Goal: Information Seeking & Learning: Learn about a topic

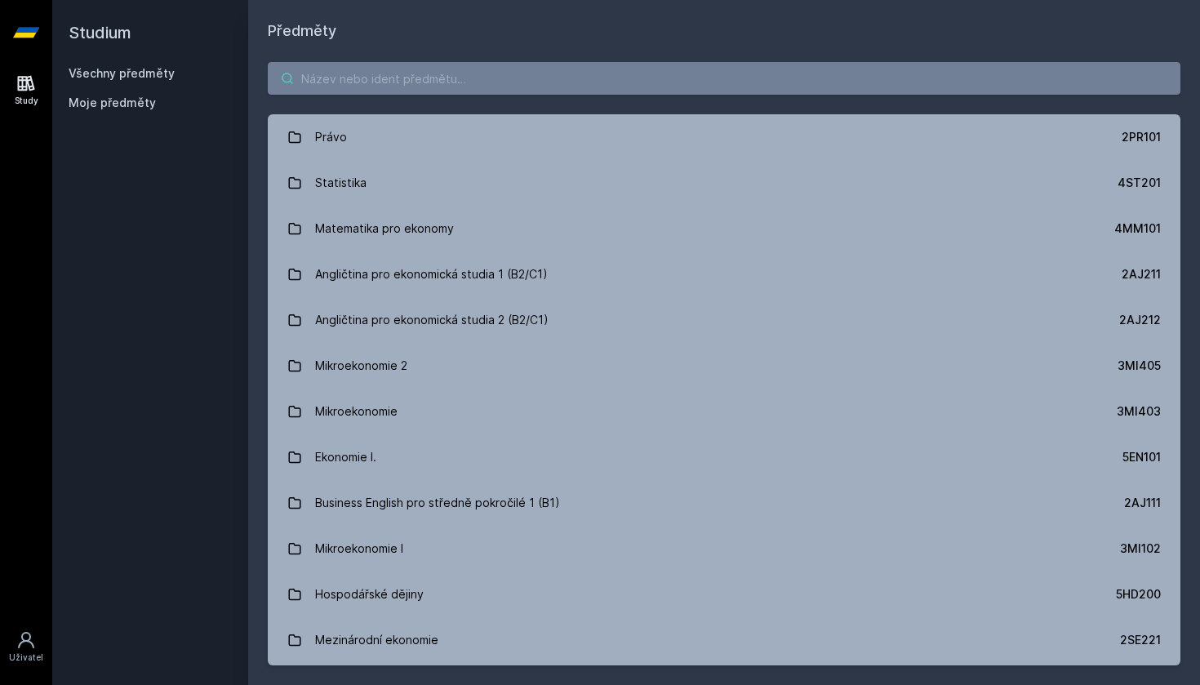
paste input "5PR101"
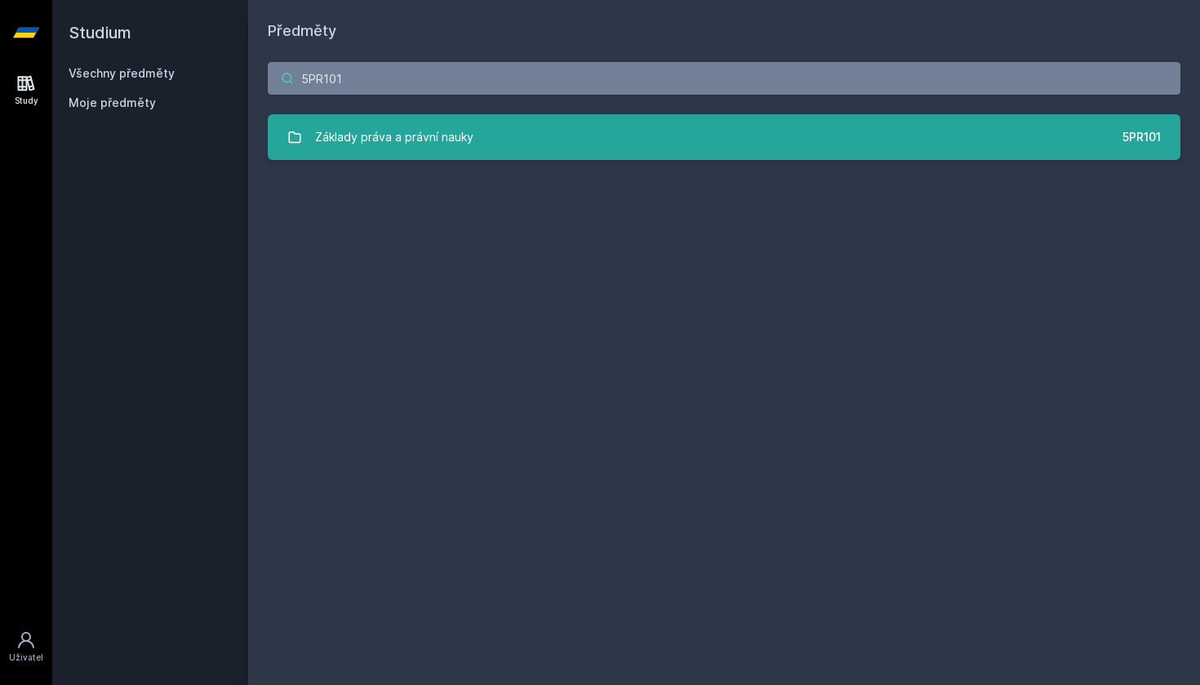
type input "5PR101"
click at [584, 138] on link "Základy práva a právní nauky 5PR101" at bounding box center [724, 137] width 913 height 46
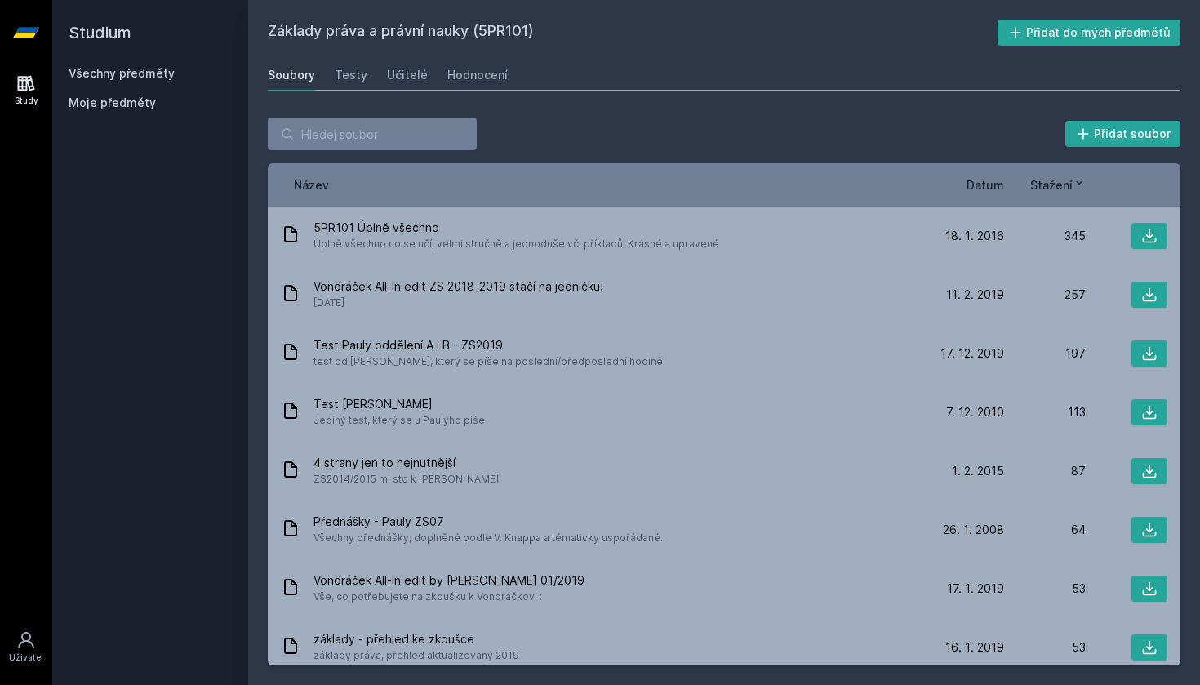
click at [969, 195] on div "Název Datum Stažení" at bounding box center [724, 184] width 913 height 43
click at [980, 186] on span "Datum" at bounding box center [985, 184] width 38 height 17
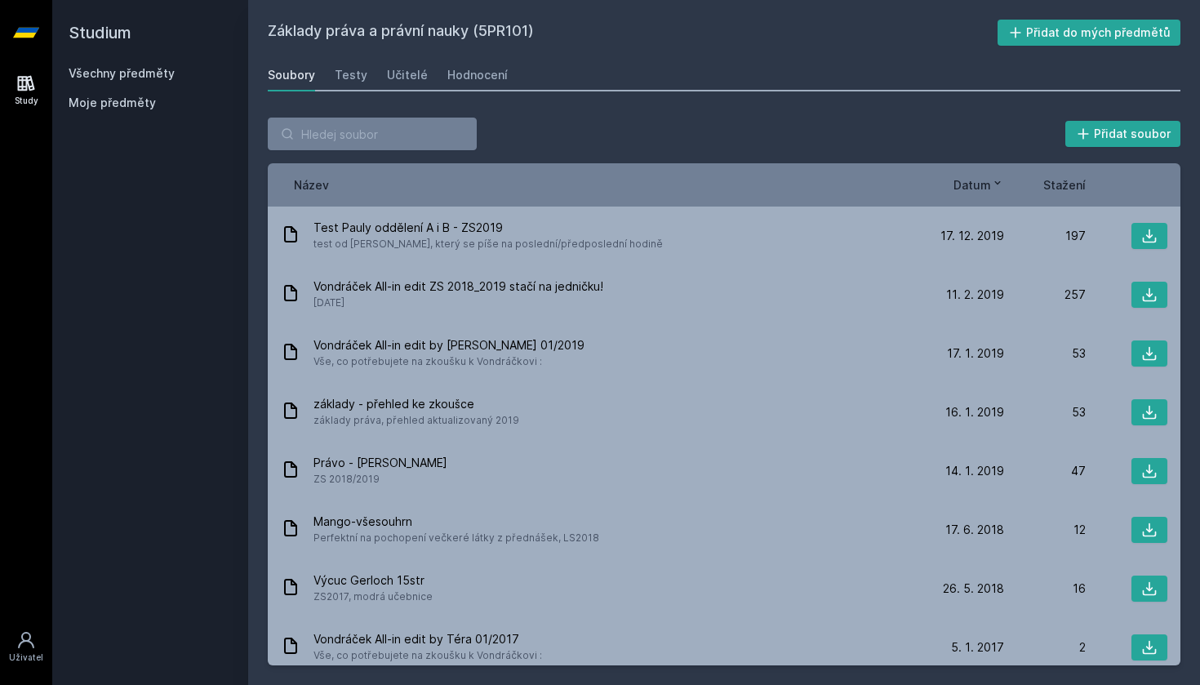
click at [94, 78] on link "Všechny předměty" at bounding box center [122, 73] width 106 height 14
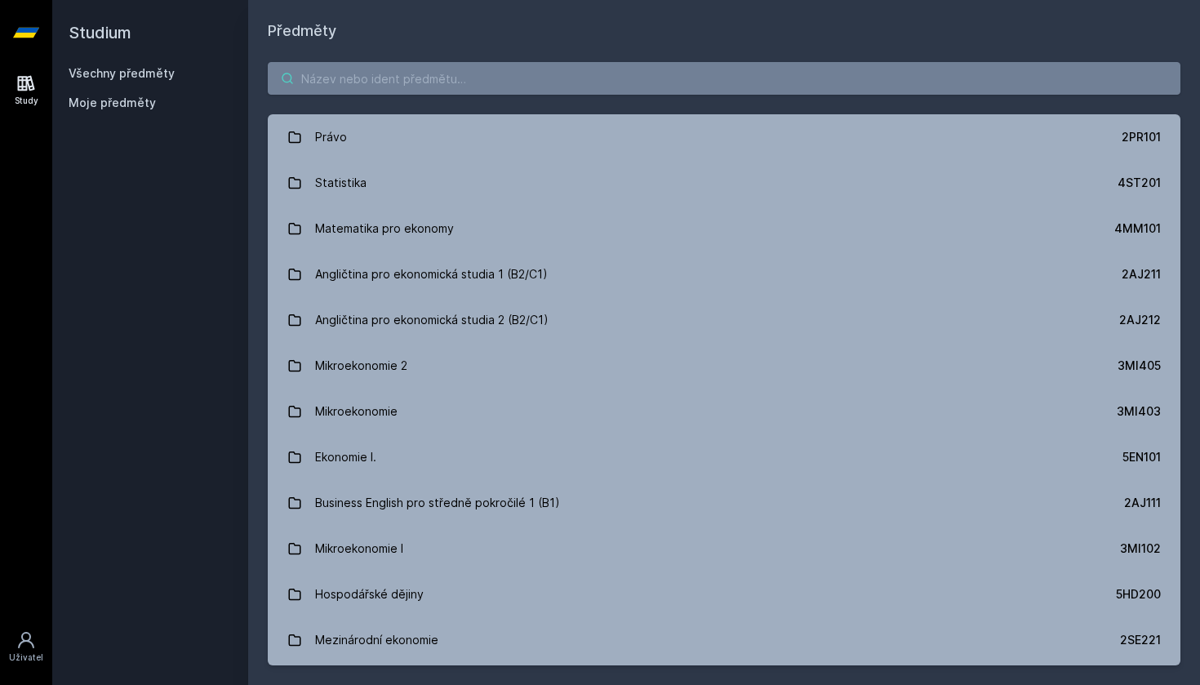
click at [369, 76] on input "search" at bounding box center [724, 78] width 913 height 33
paste input "5PR101"
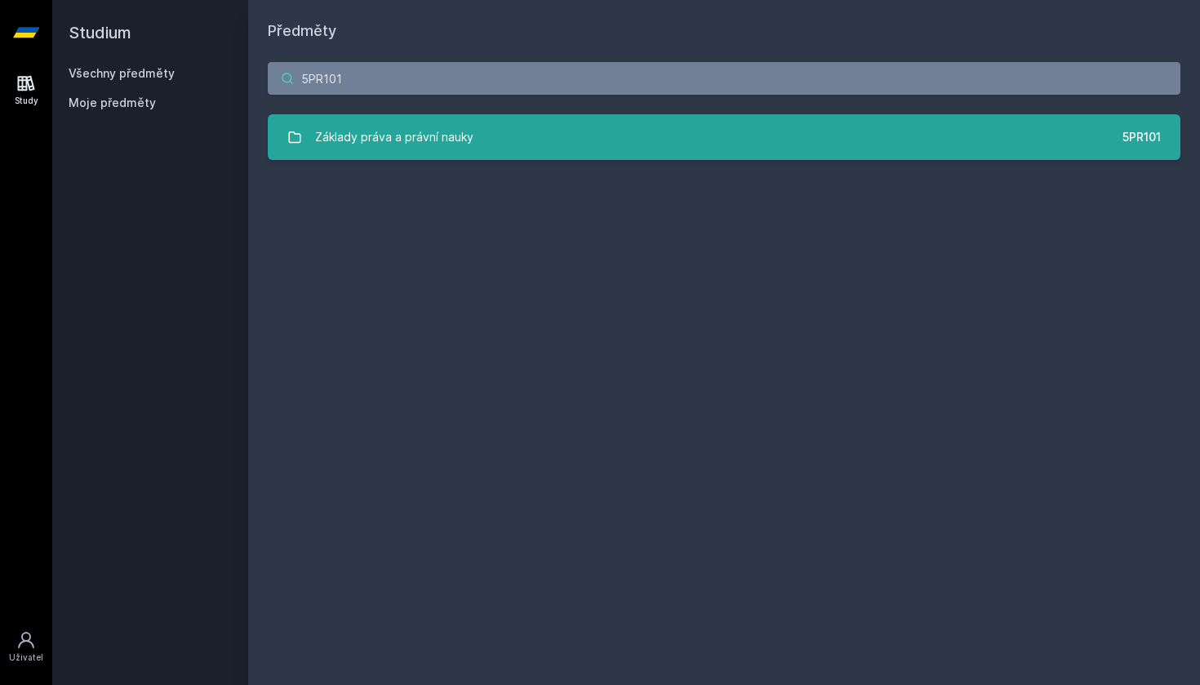
type input "5PR101"
click at [387, 135] on div "Základy práva a právní nauky" at bounding box center [394, 137] width 158 height 33
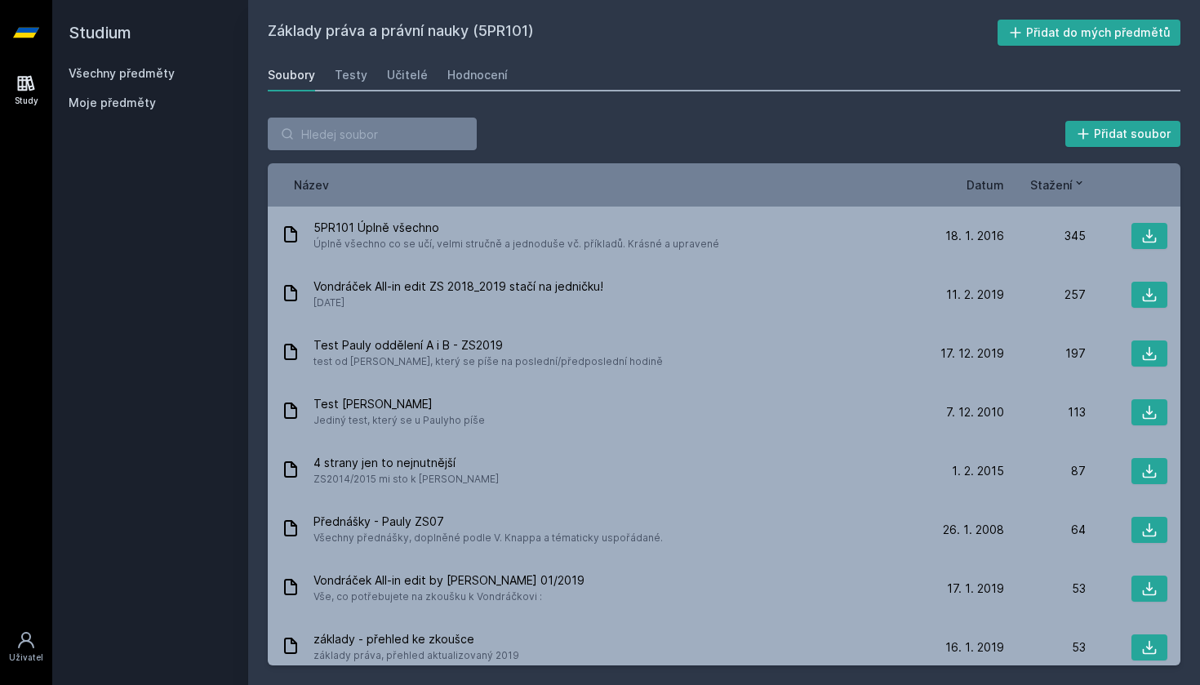
click at [974, 183] on span "Datum" at bounding box center [985, 184] width 38 height 17
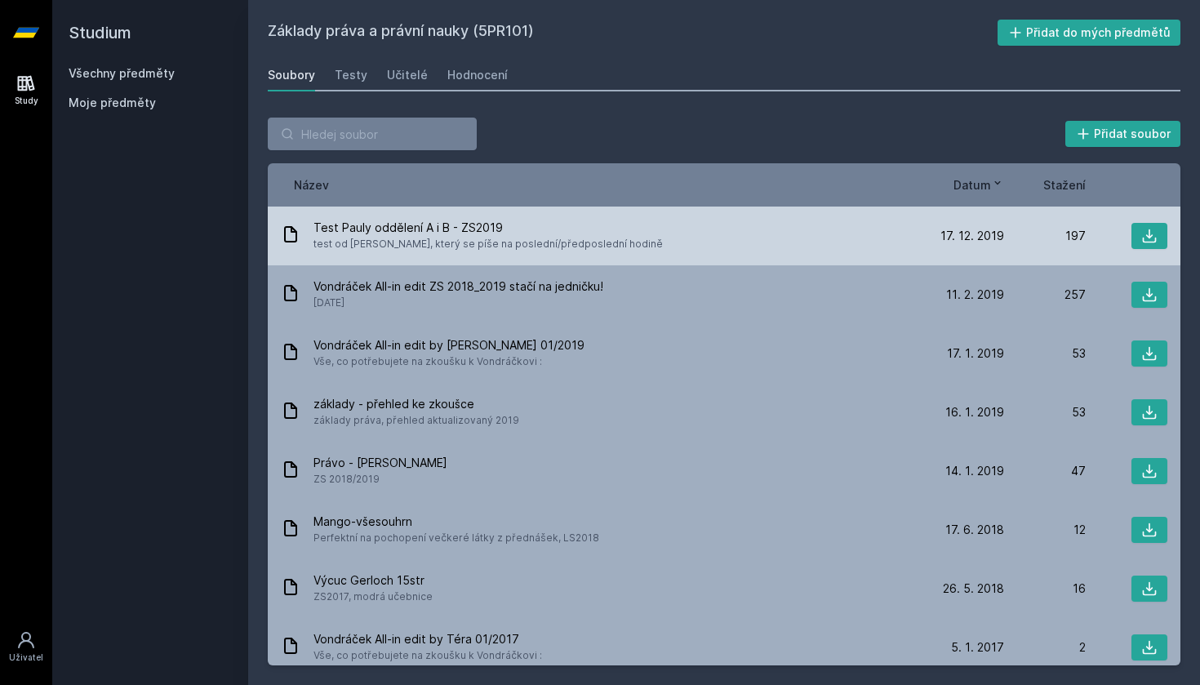
click at [631, 250] on div "Test Pauly oddělení A i B - ZS2019 test od [PERSON_NAME], který se píše na posl…" at bounding box center [602, 236] width 642 height 33
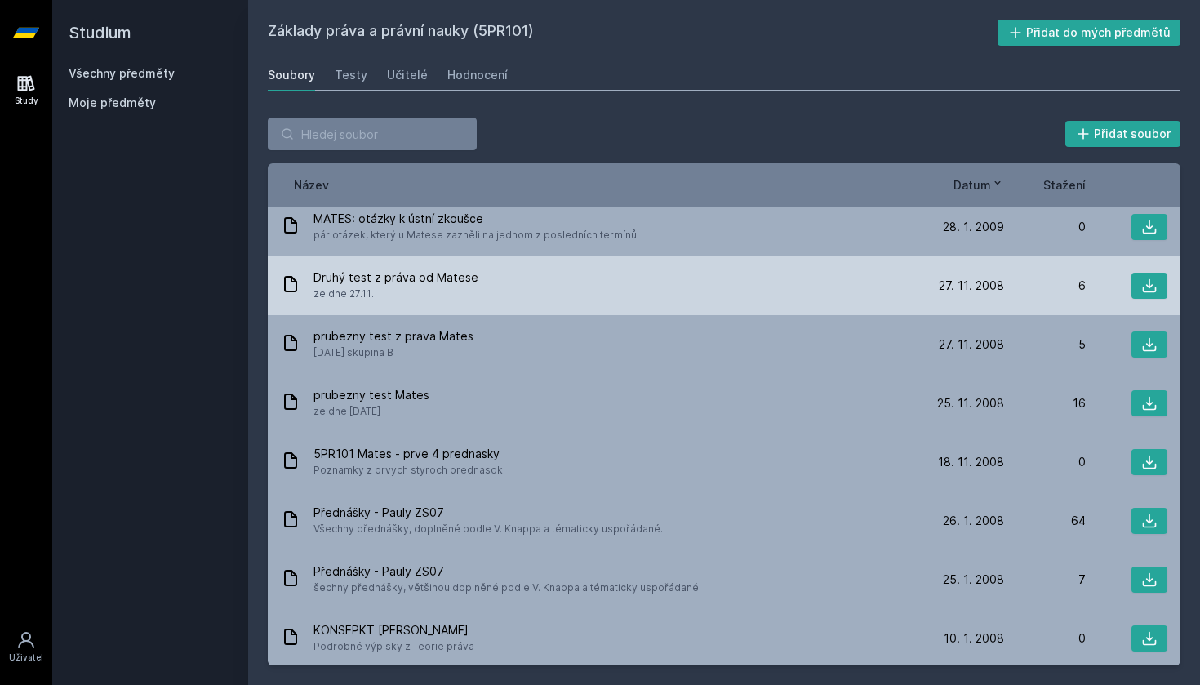
scroll to position [1175, 0]
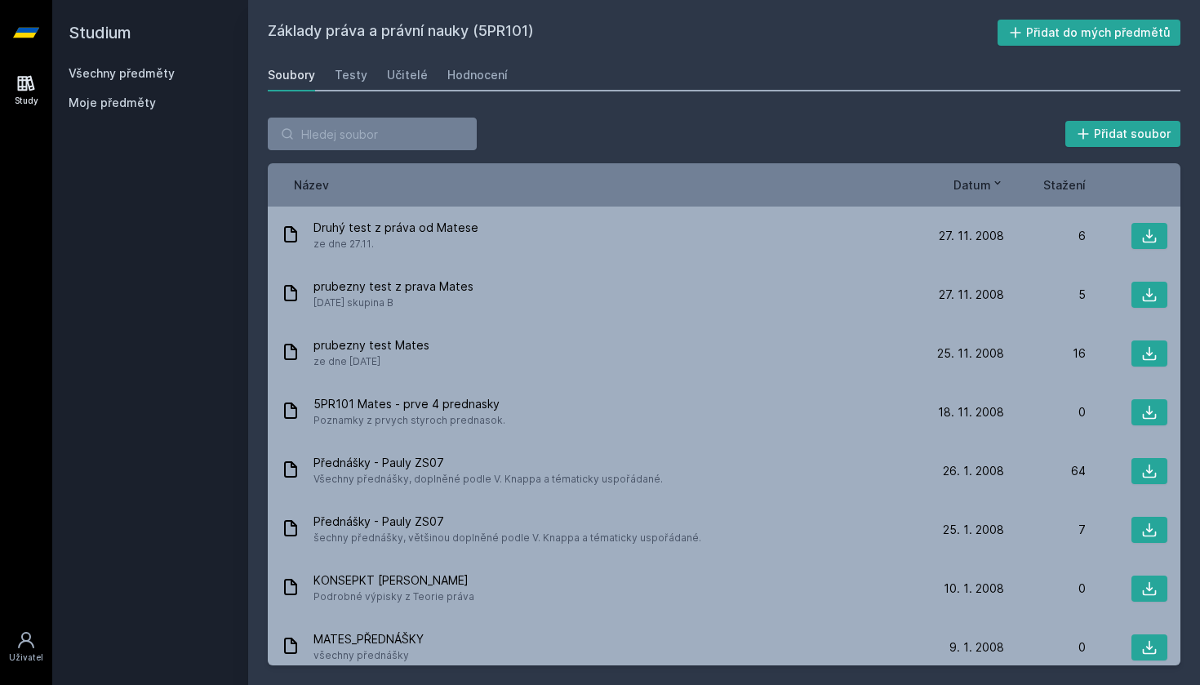
click at [1062, 172] on div "Název Datum Stažení" at bounding box center [724, 184] width 913 height 43
click at [1058, 188] on span "Stažení" at bounding box center [1064, 184] width 42 height 17
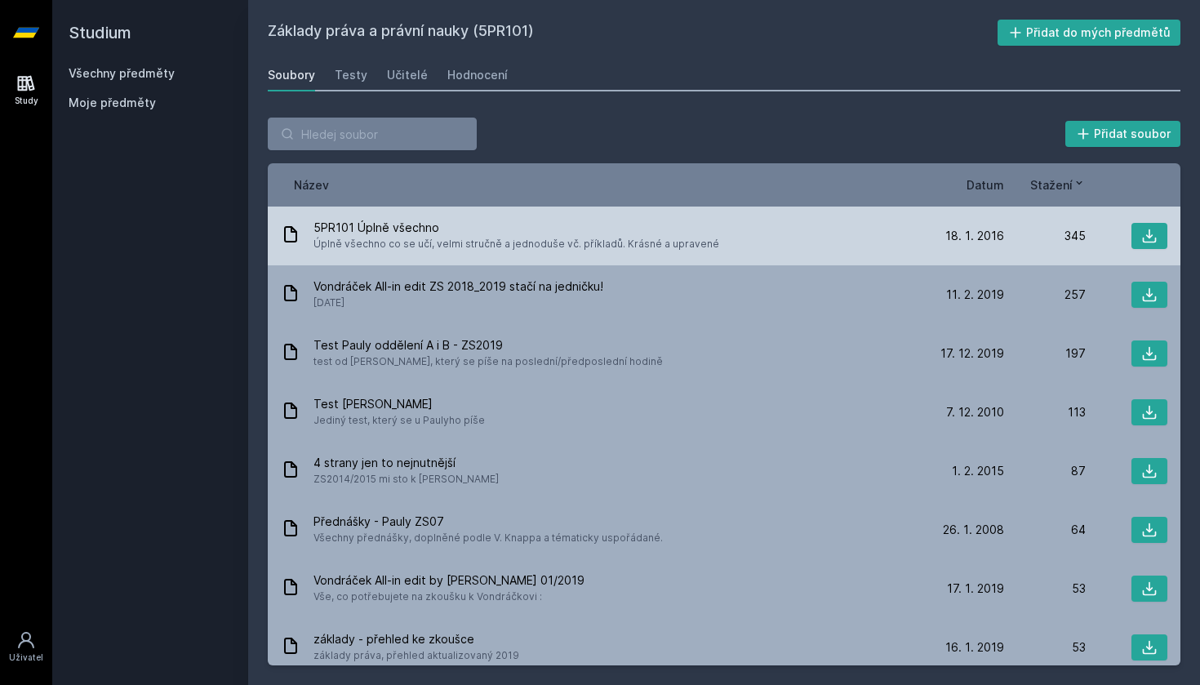
scroll to position [0, 0]
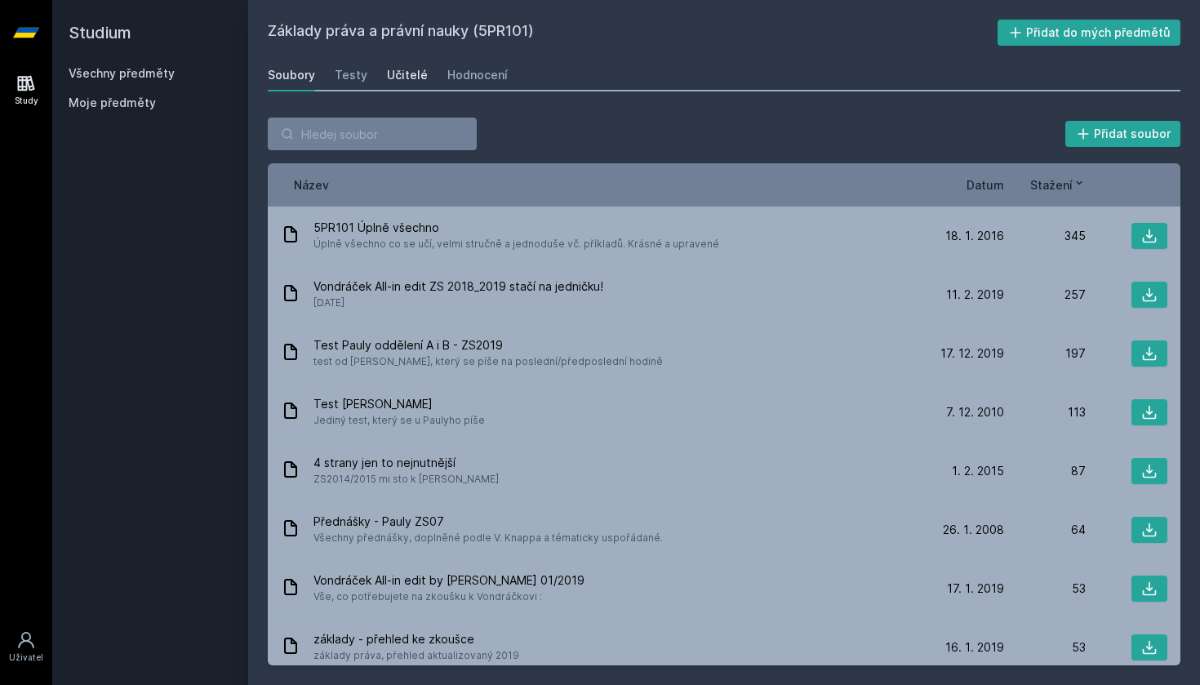
click at [410, 88] on link "Učitelé" at bounding box center [407, 75] width 41 height 33
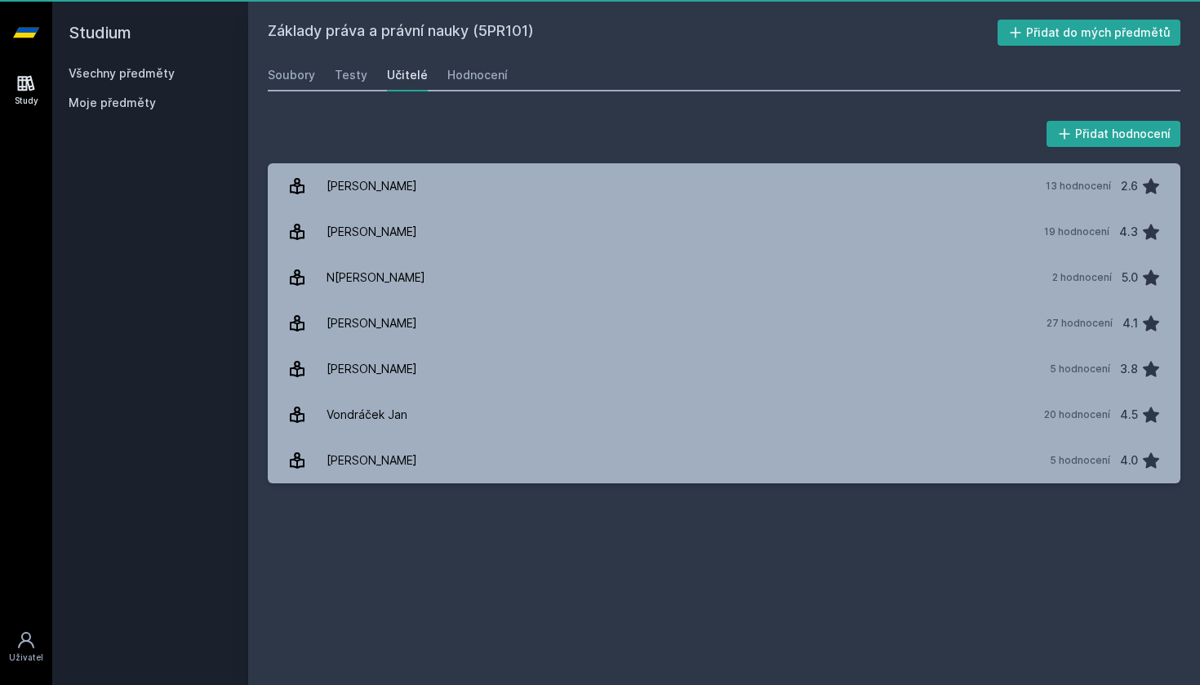
click at [409, 78] on div "Učitelé" at bounding box center [407, 75] width 41 height 16
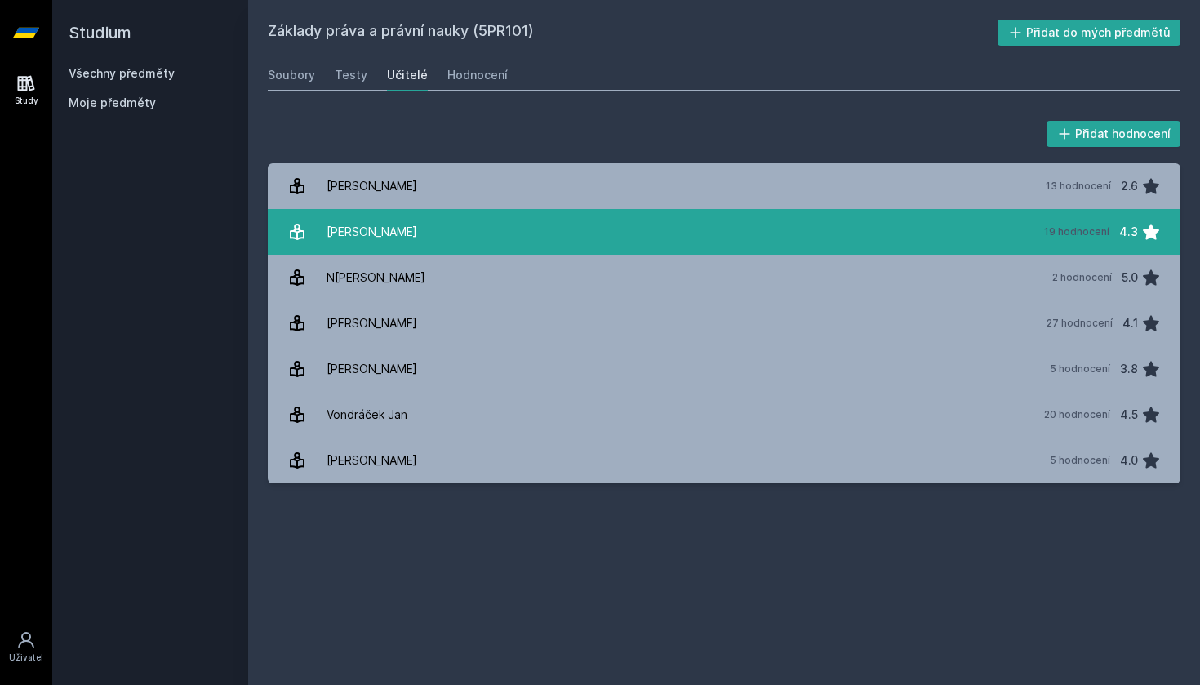
click at [687, 211] on link "[PERSON_NAME] 19 hodnocení 4.3" at bounding box center [724, 232] width 913 height 46
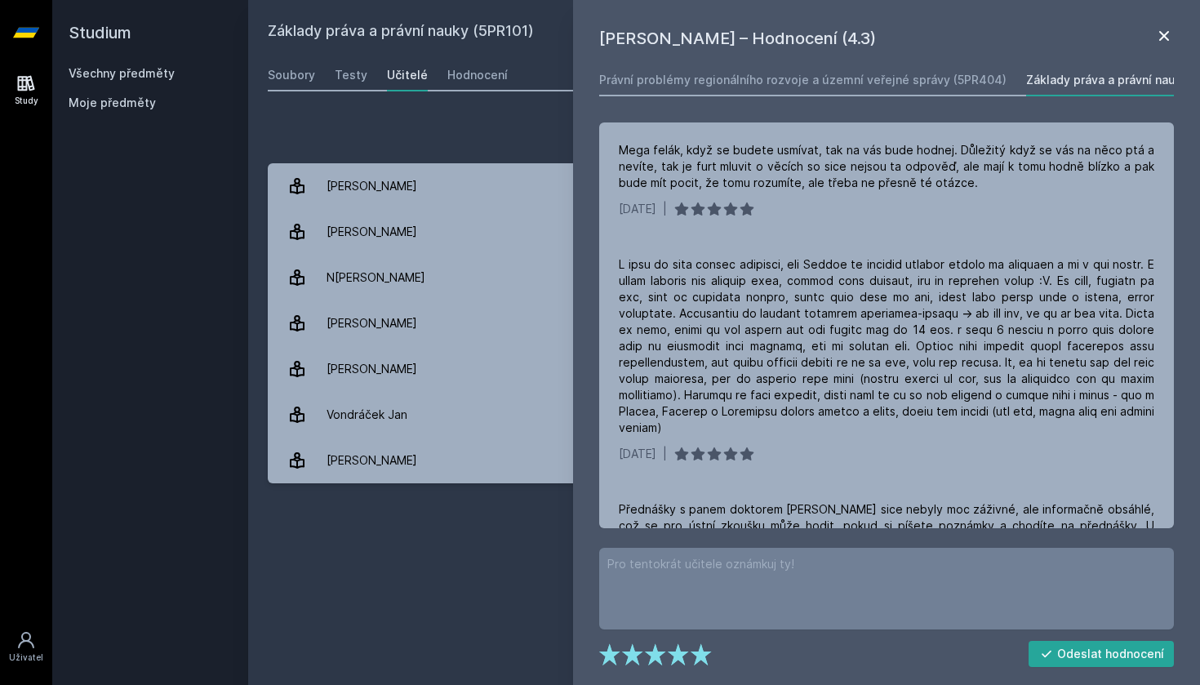
click at [1162, 42] on icon at bounding box center [1164, 36] width 20 height 20
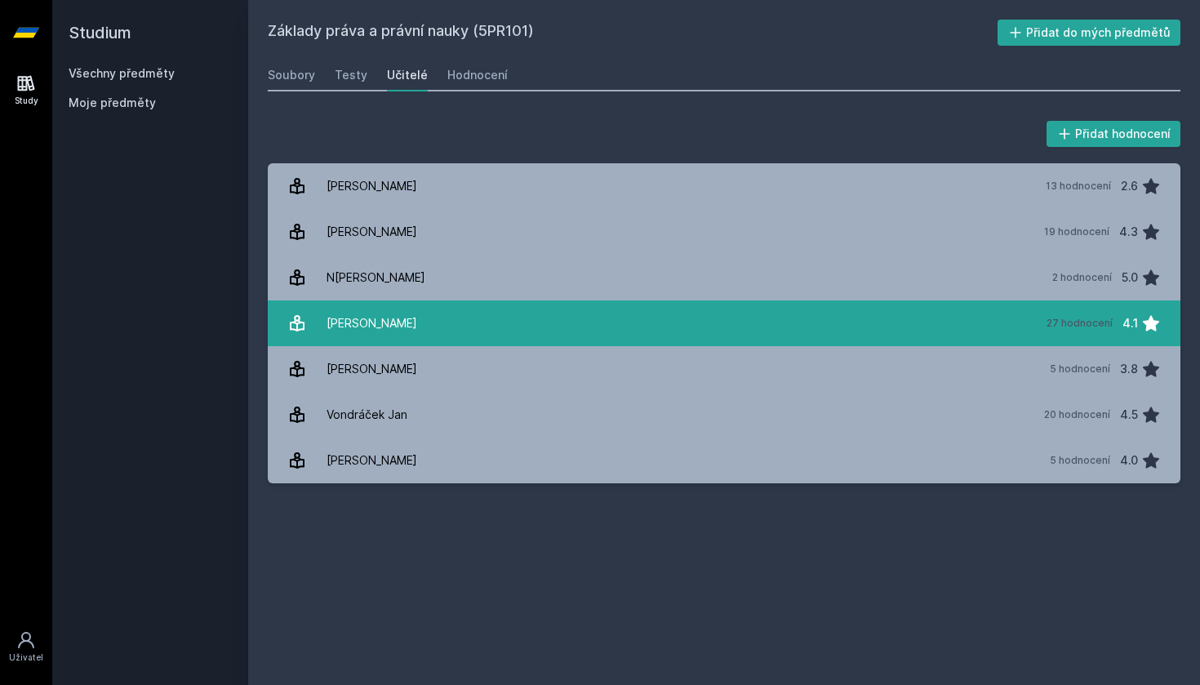
click at [660, 338] on link "[PERSON_NAME][DATE] hodnocení 4.1" at bounding box center [724, 323] width 913 height 46
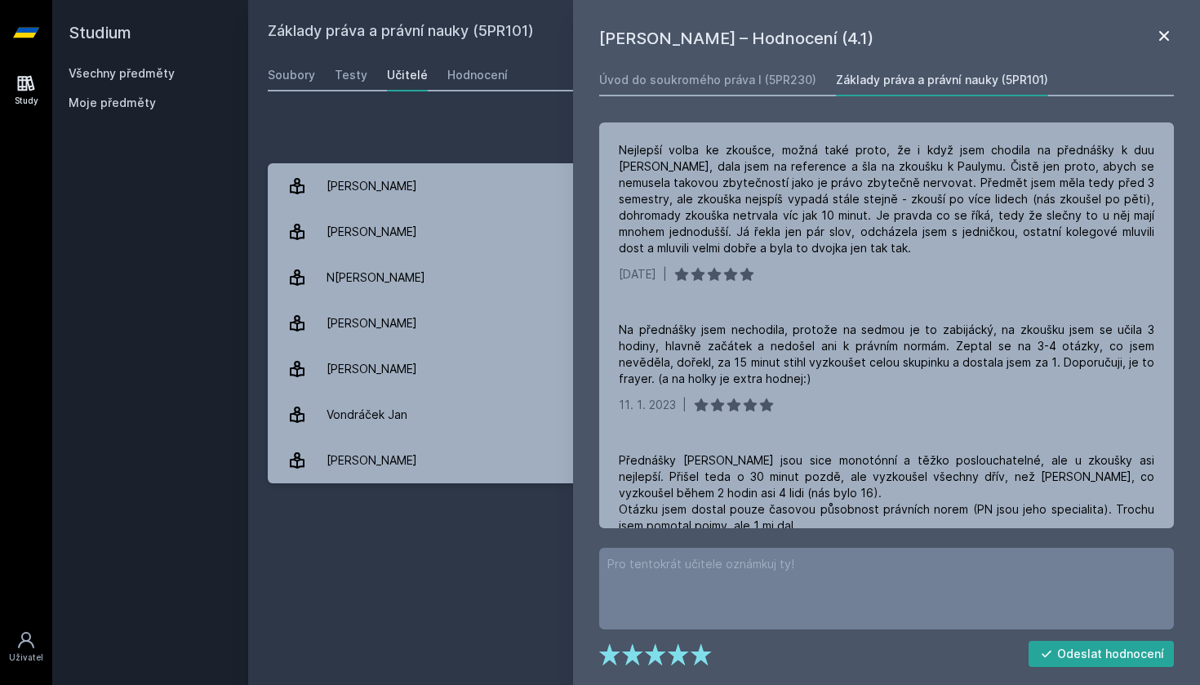
click at [1160, 35] on icon at bounding box center [1164, 36] width 20 height 20
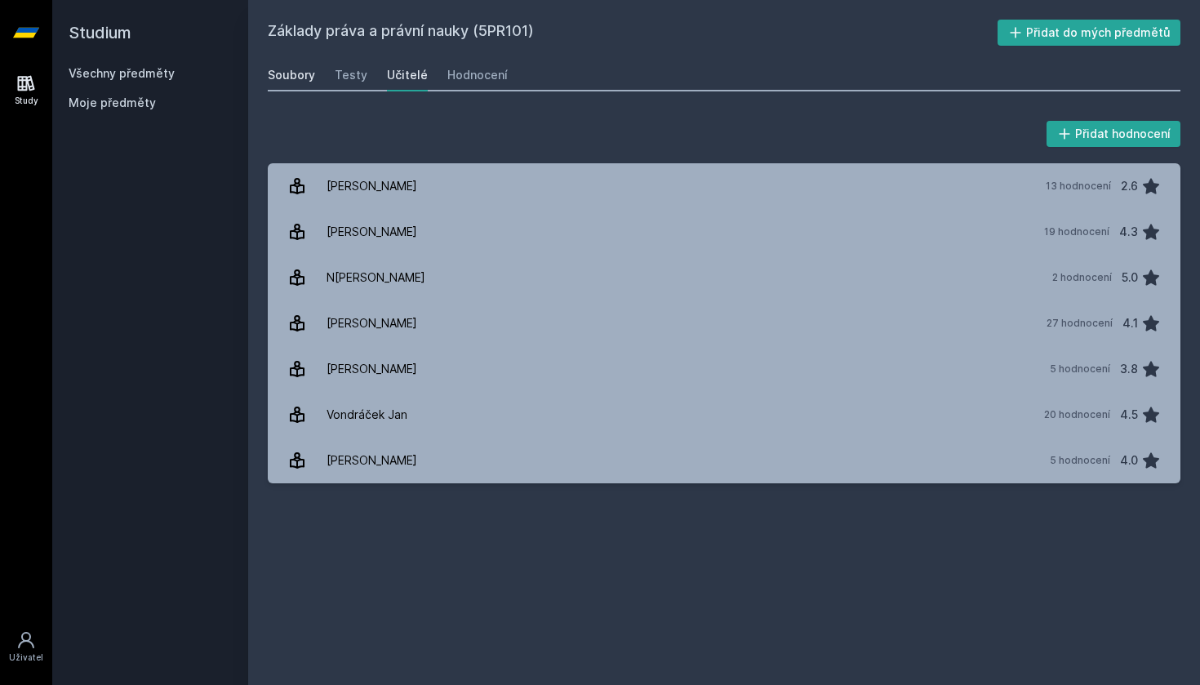
click at [280, 75] on div "Soubory" at bounding box center [291, 75] width 47 height 16
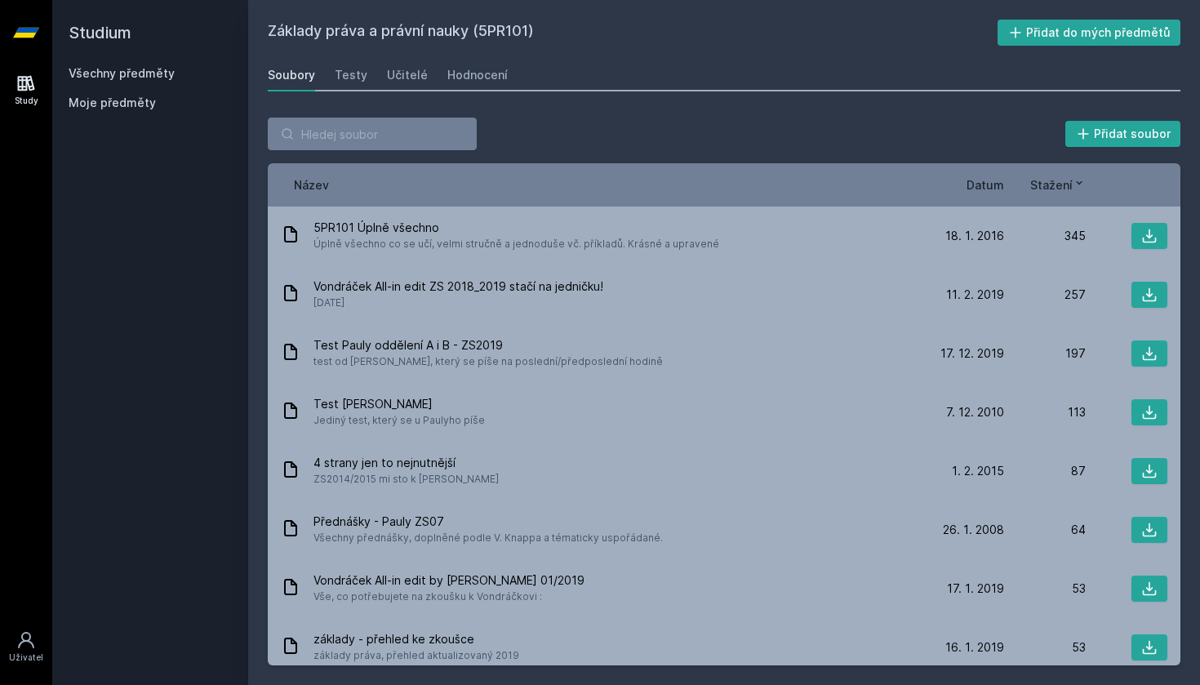
click at [980, 189] on span "Datum" at bounding box center [985, 184] width 38 height 17
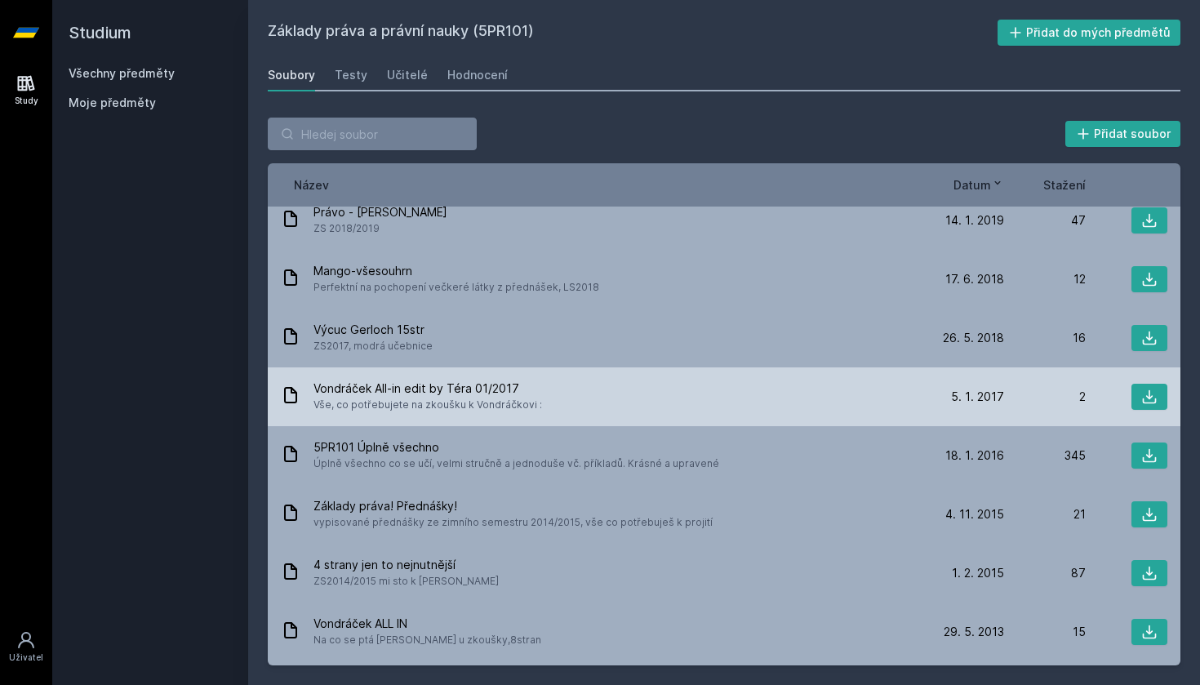
scroll to position [306, 0]
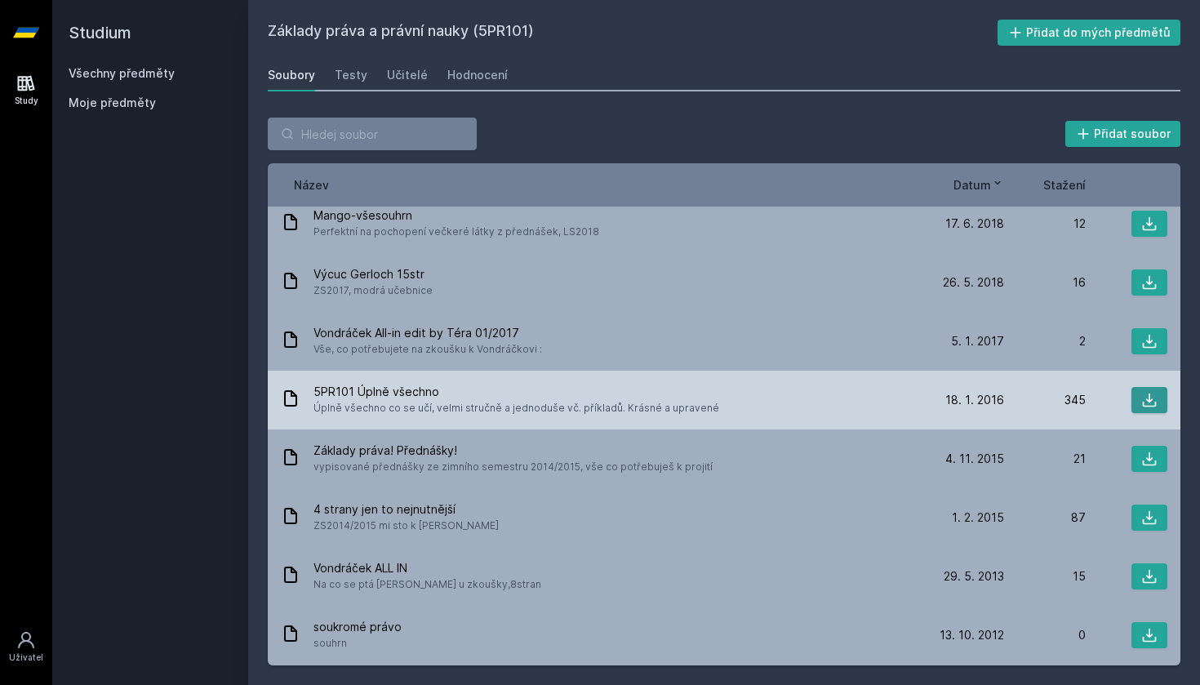
click at [1153, 393] on icon at bounding box center [1149, 400] width 16 height 16
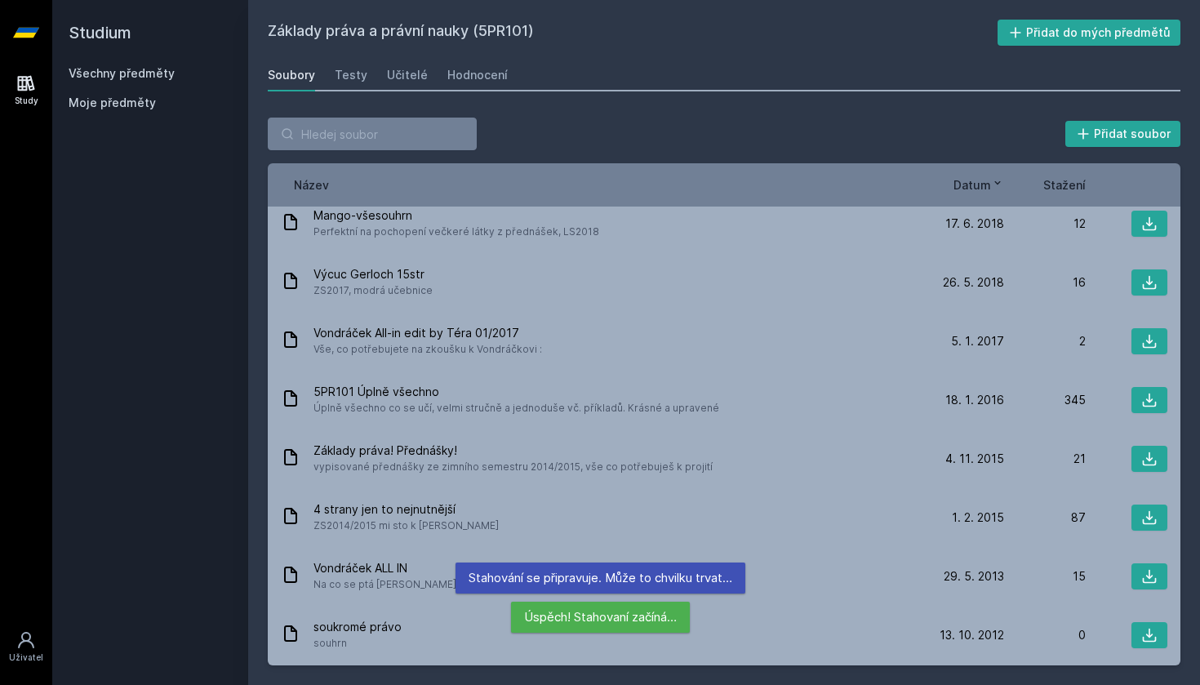
click at [576, 123] on div "Přidat soubor" at bounding box center [724, 134] width 913 height 33
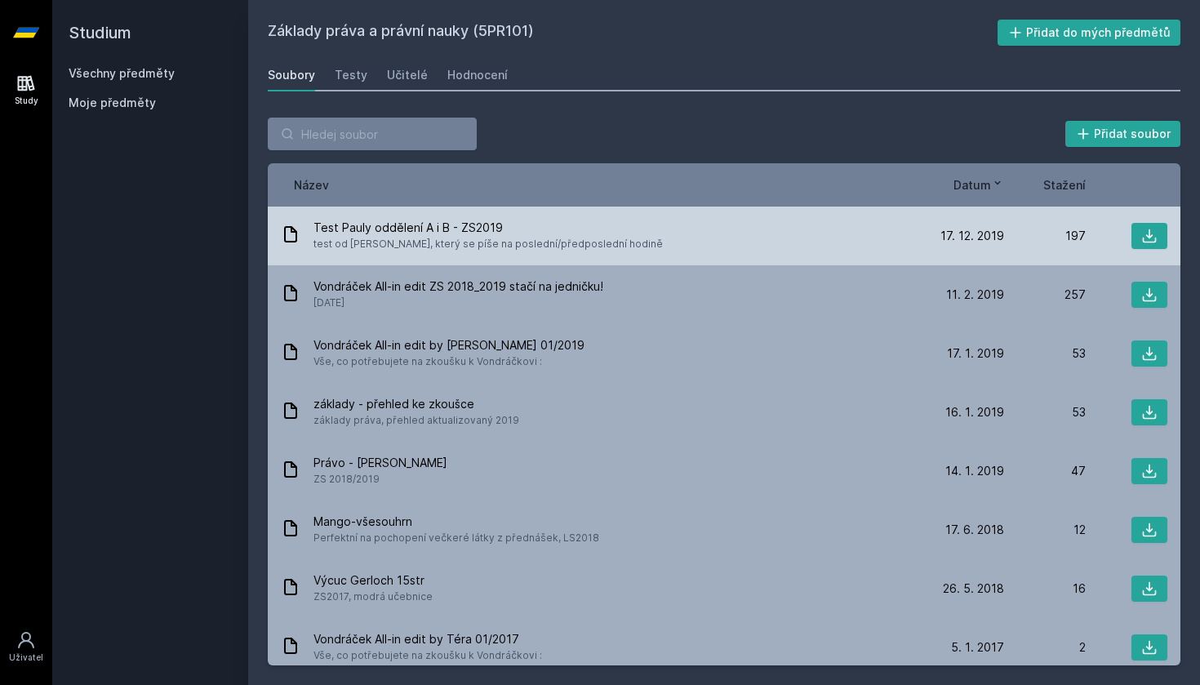
scroll to position [0, 0]
click at [1150, 231] on icon at bounding box center [1149, 236] width 16 height 16
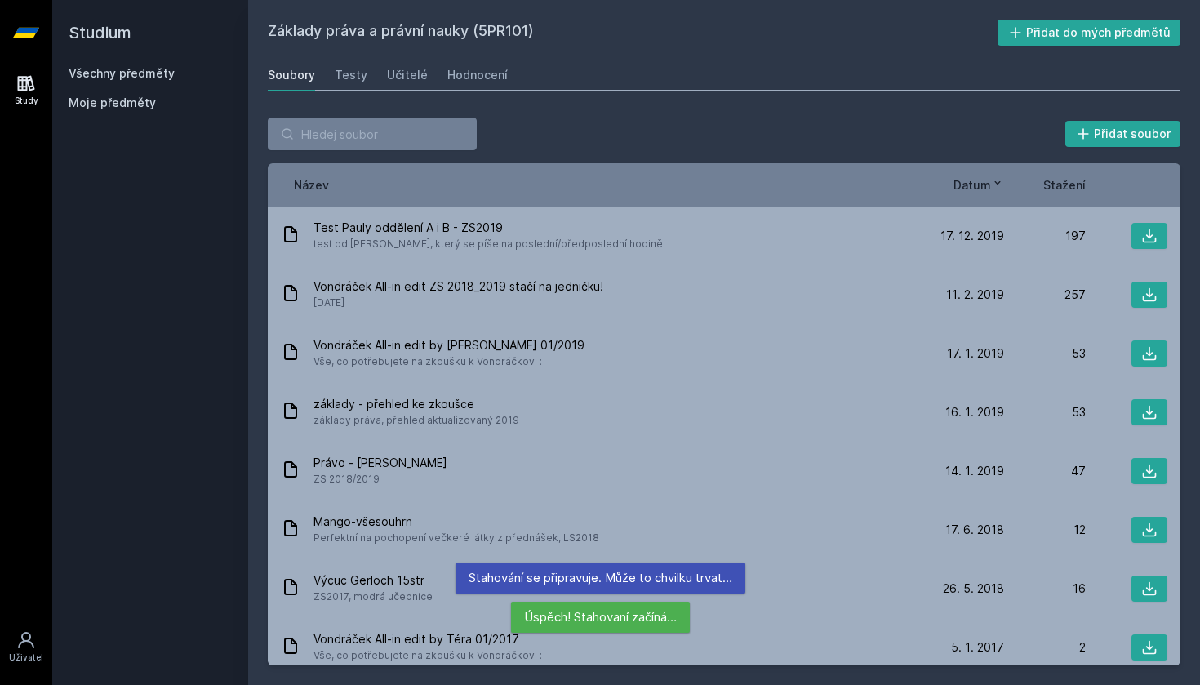
click at [620, 113] on div "Přidat soubor Řazení: Název Datum Stažení Název Datum Stažení Test Pauly odděle…" at bounding box center [724, 391] width 952 height 587
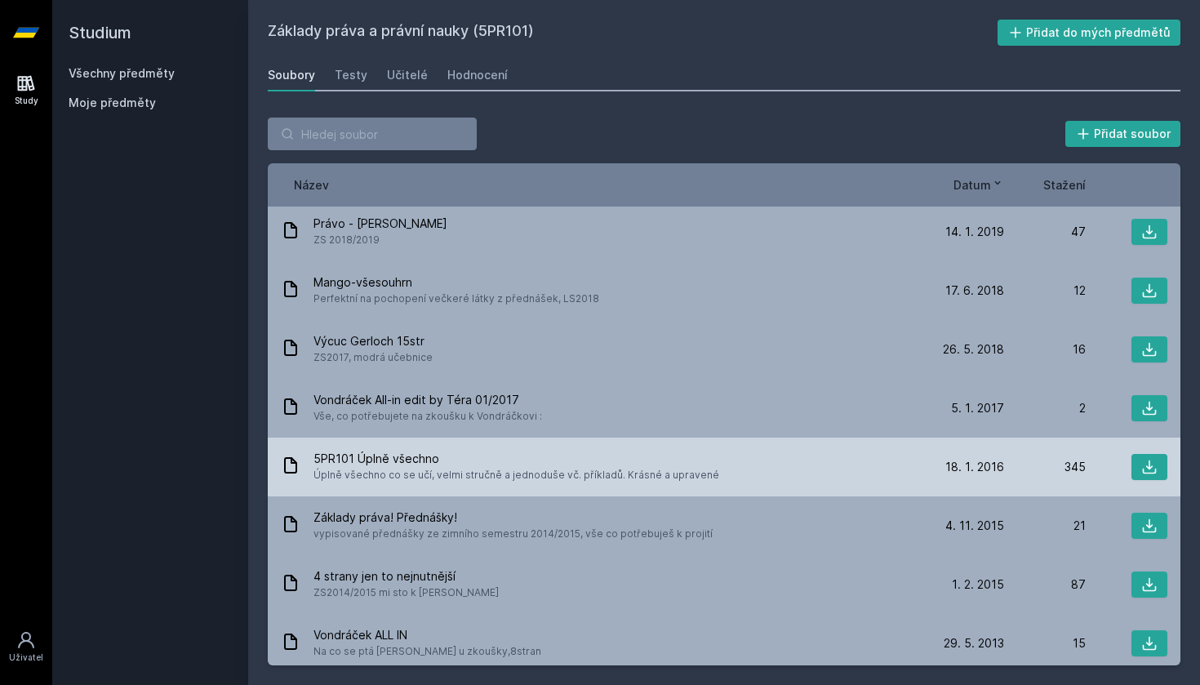
scroll to position [252, 0]
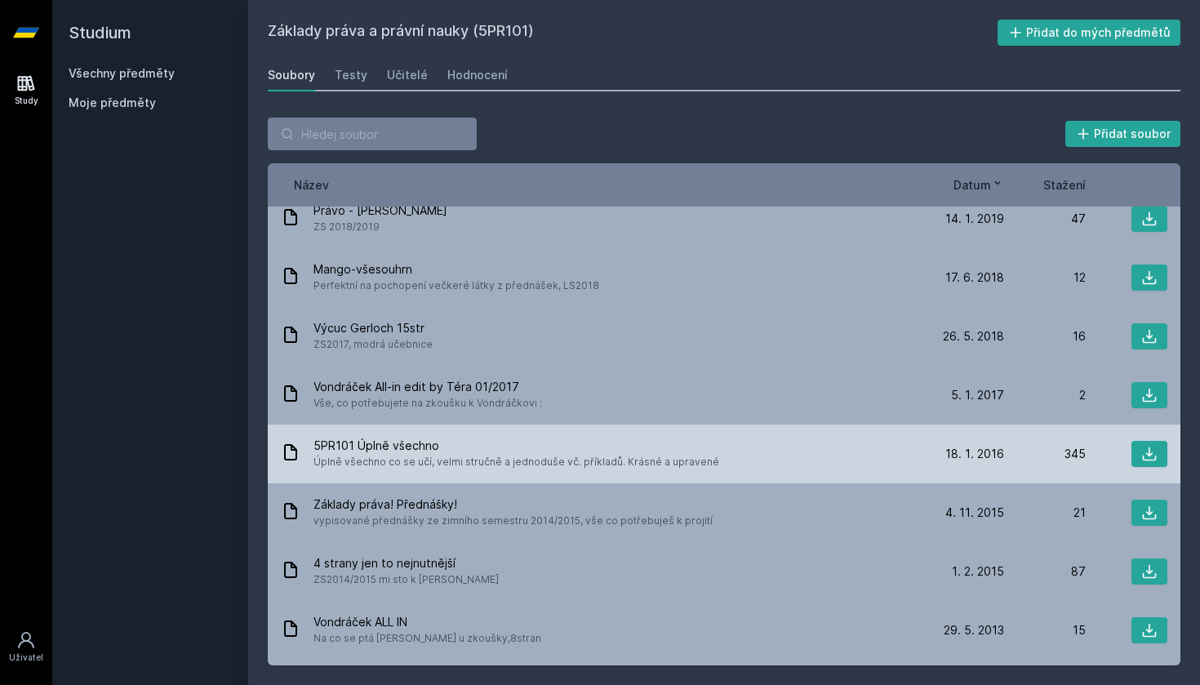
click at [771, 464] on div "5PR101 Úplně všechno Úplně všechno co se učí, velmi stručně a jednoduše vč. pří…" at bounding box center [602, 454] width 642 height 33
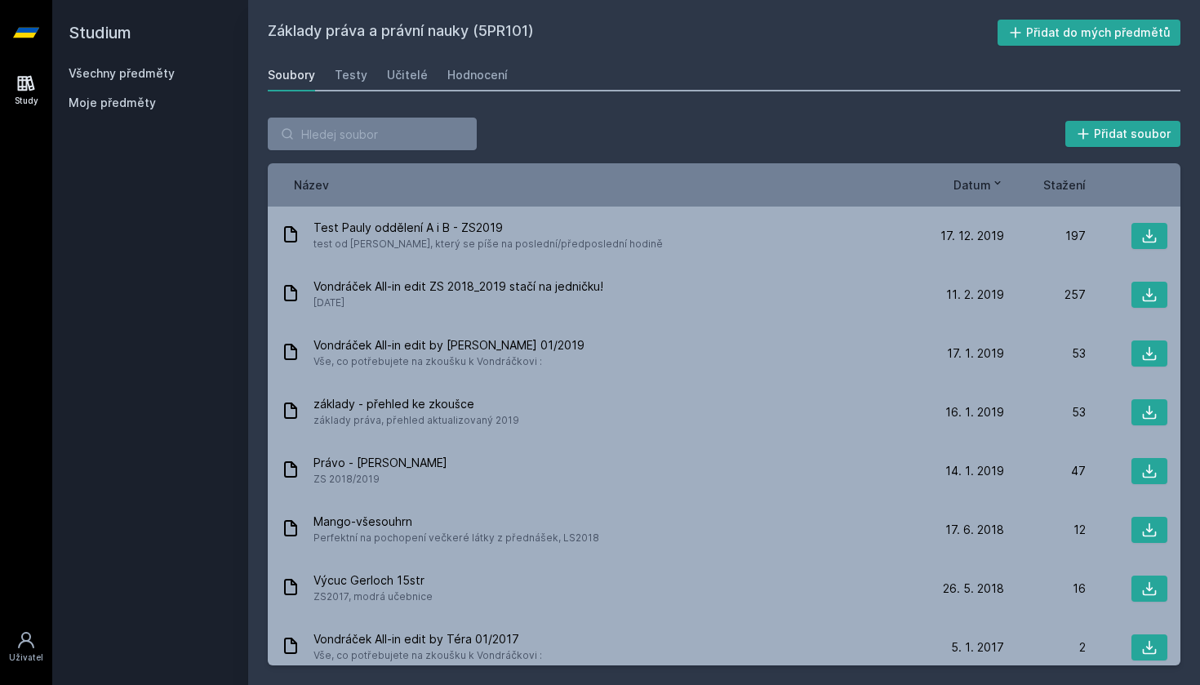
scroll to position [0, 0]
drag, startPoint x: 482, startPoint y: 32, endPoint x: 532, endPoint y: 33, distance: 49.8
click at [532, 33] on h2 "Základy práva a právní nauky (5PR101)" at bounding box center [633, 33] width 730 height 26
copy h2 "5PR101"
